Goal: Task Accomplishment & Management: Use online tool/utility

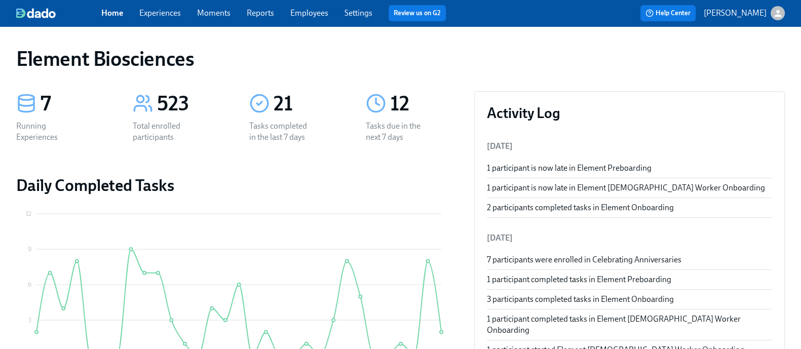
click at [167, 14] on link "Experiences" at bounding box center [160, 13] width 42 height 10
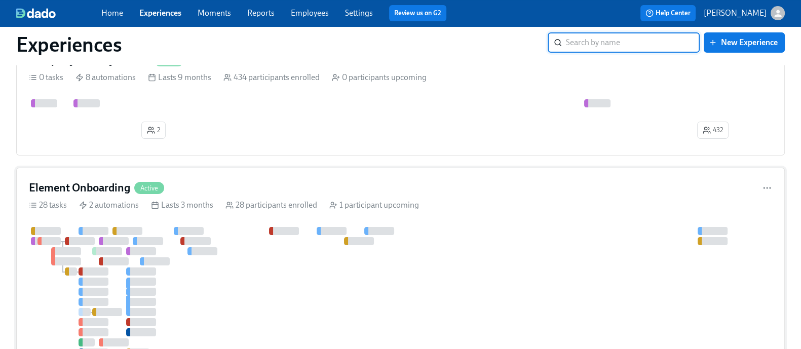
scroll to position [50, 0]
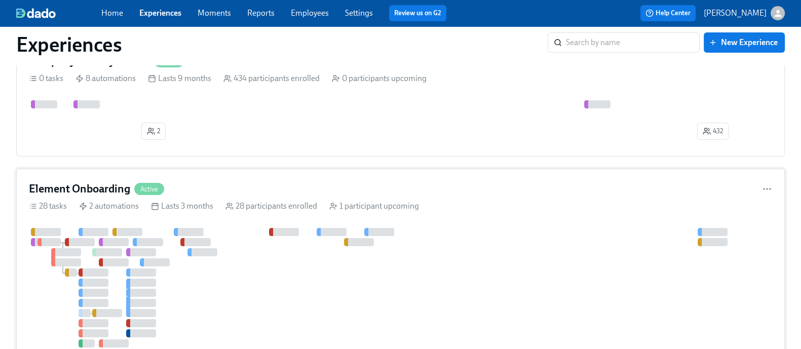
click at [477, 220] on div "Element Onboarding Active 28 tasks 2 automations Lasts 3 months 28 participants…" at bounding box center [400, 318] width 769 height 298
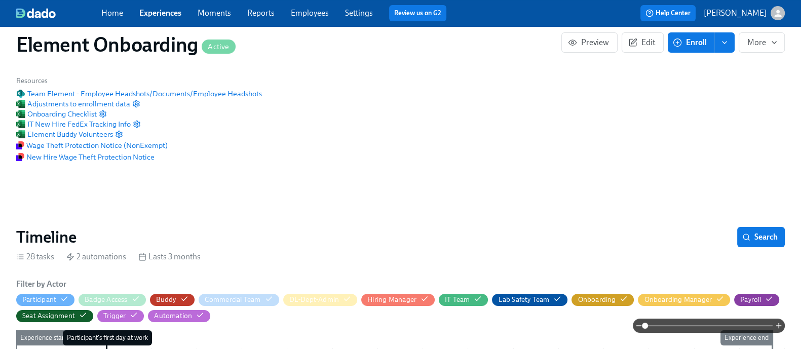
click at [172, 13] on link "Experiences" at bounding box center [160, 13] width 42 height 10
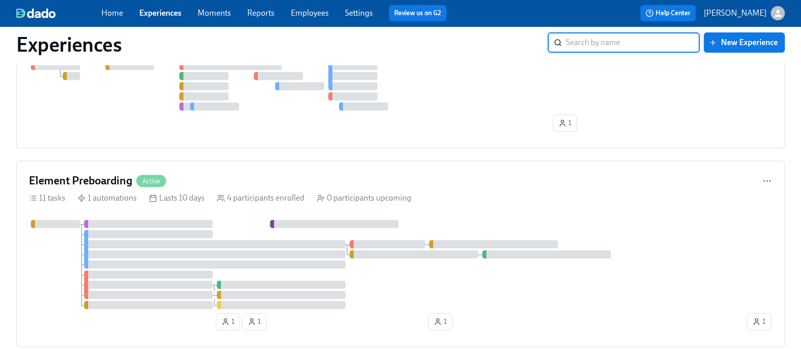
scroll to position [547, 0]
click at [398, 178] on div "Element Preboarding Active" at bounding box center [400, 180] width 743 height 15
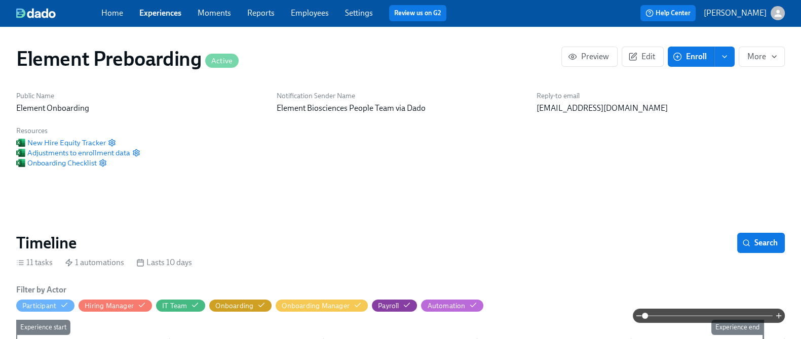
scroll to position [0, 40]
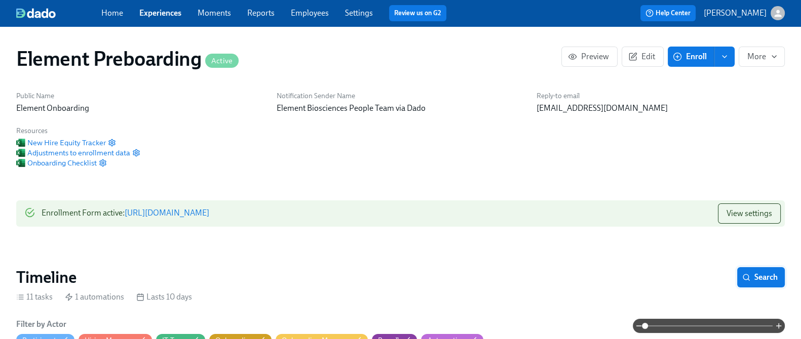
click at [742, 274] on icon "button" at bounding box center [746, 278] width 8 height 8
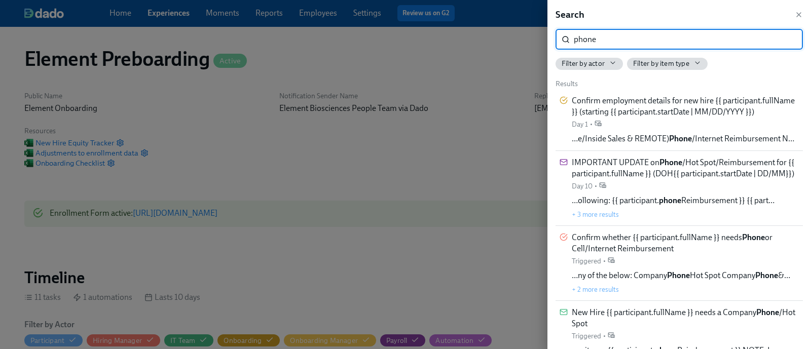
type input "phone"
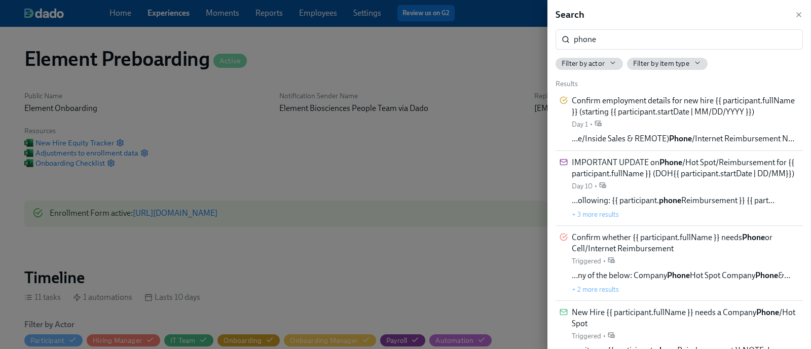
click at [414, 193] on div at bounding box center [405, 174] width 811 height 349
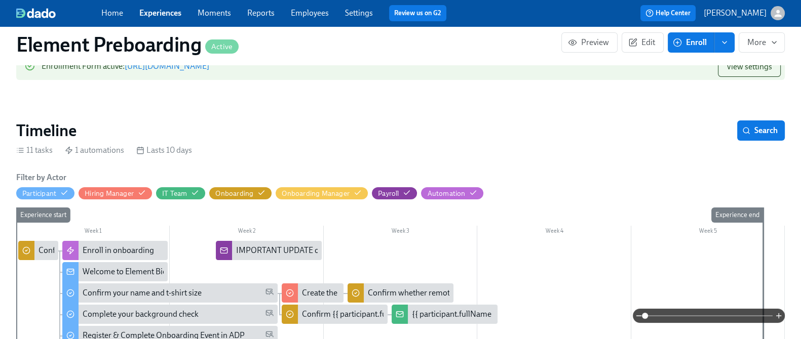
scroll to position [160, 0]
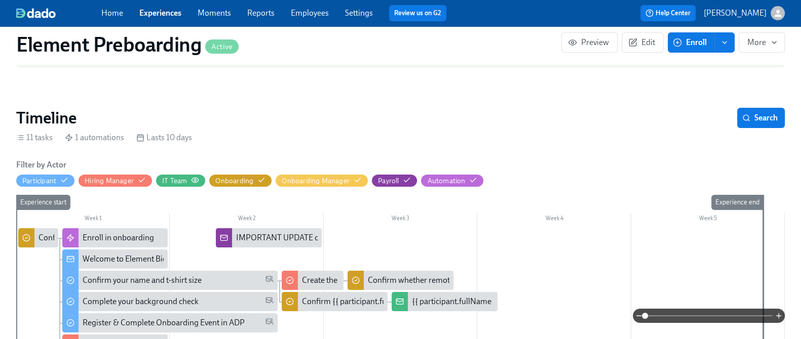
click at [199, 177] on icon "button" at bounding box center [195, 180] width 8 height 8
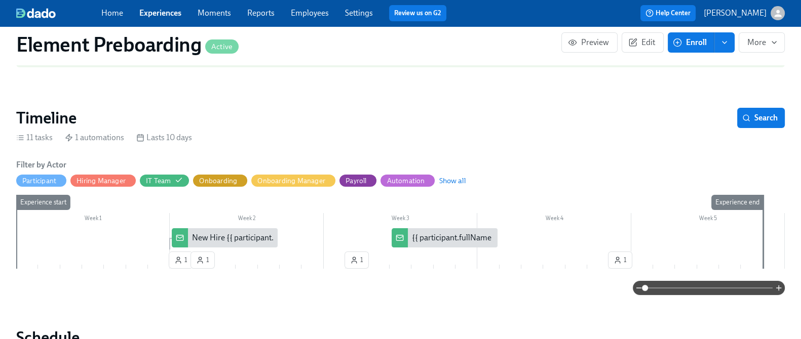
click at [223, 235] on div "New Hire {{ participant.fullName }} needs a Company Phone/Hot Spot" at bounding box center [313, 238] width 242 height 11
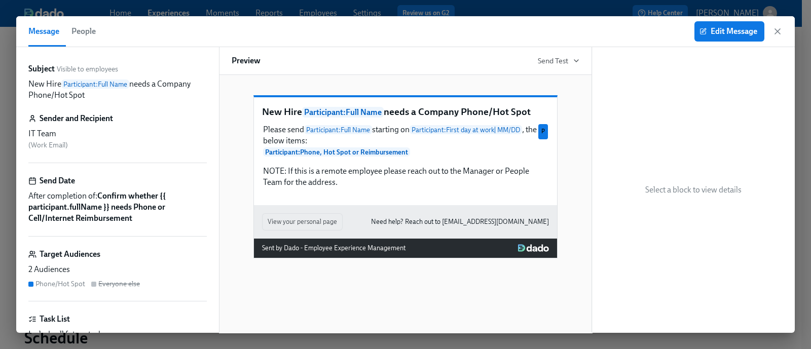
click at [785, 32] on div "Message People Edit Message" at bounding box center [405, 31] width 778 height 31
click at [781, 32] on icon "button" at bounding box center [777, 31] width 10 height 10
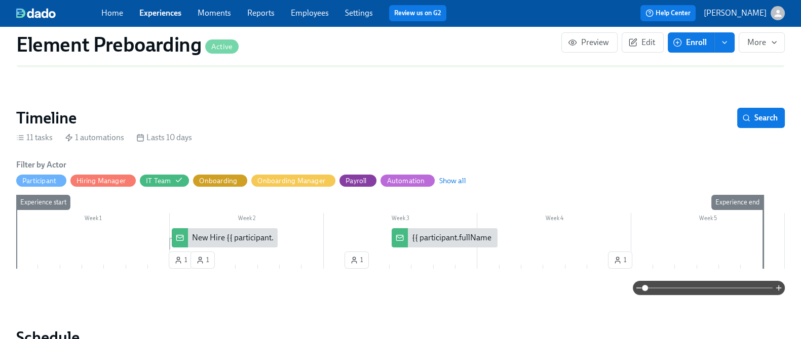
click at [415, 42] on div "Element Preboarding Active" at bounding box center [288, 44] width 545 height 24
